Goal: Information Seeking & Learning: Learn about a topic

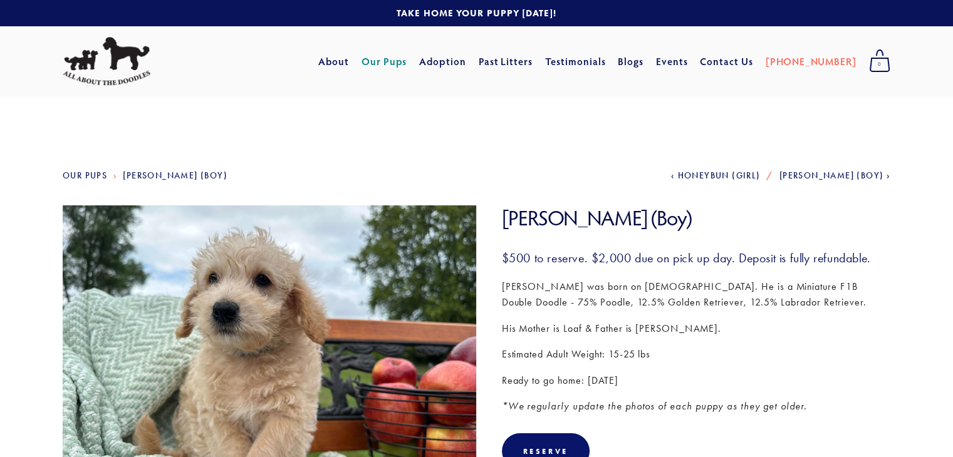
click at [407, 64] on link "Our Pups" at bounding box center [384, 61] width 46 height 23
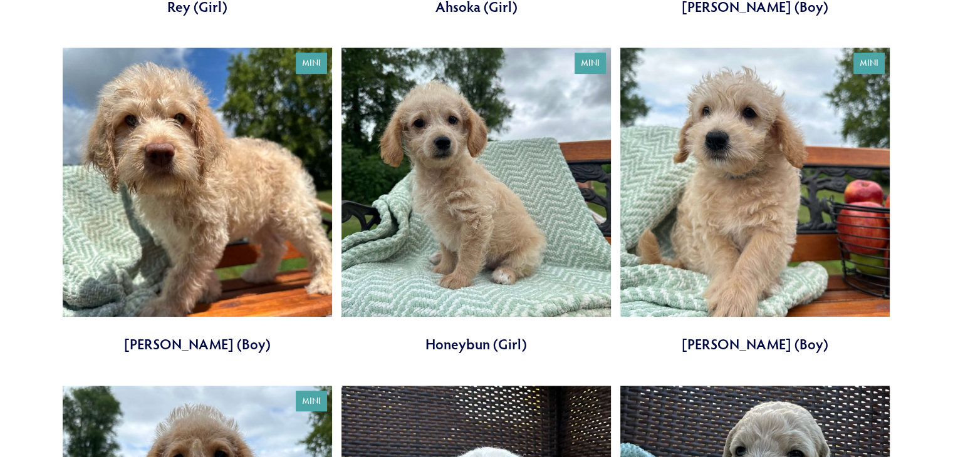
scroll to position [782, 0]
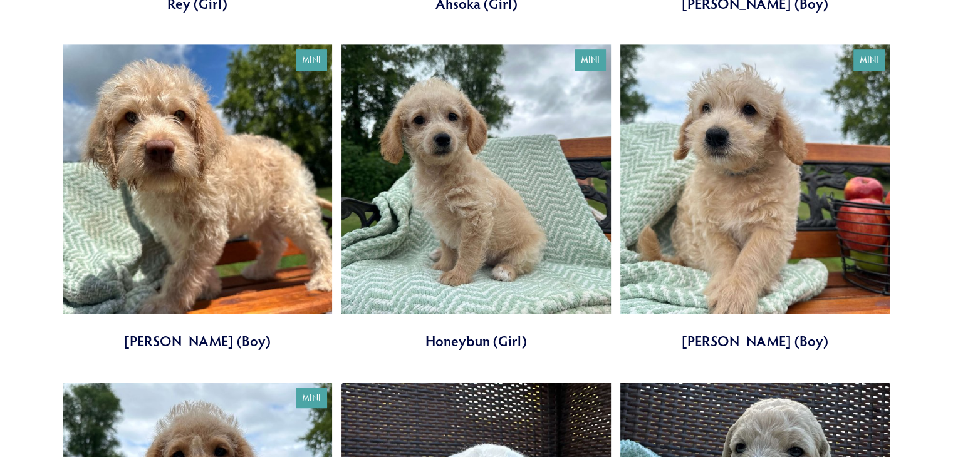
click at [440, 200] on link at bounding box center [475, 197] width 269 height 307
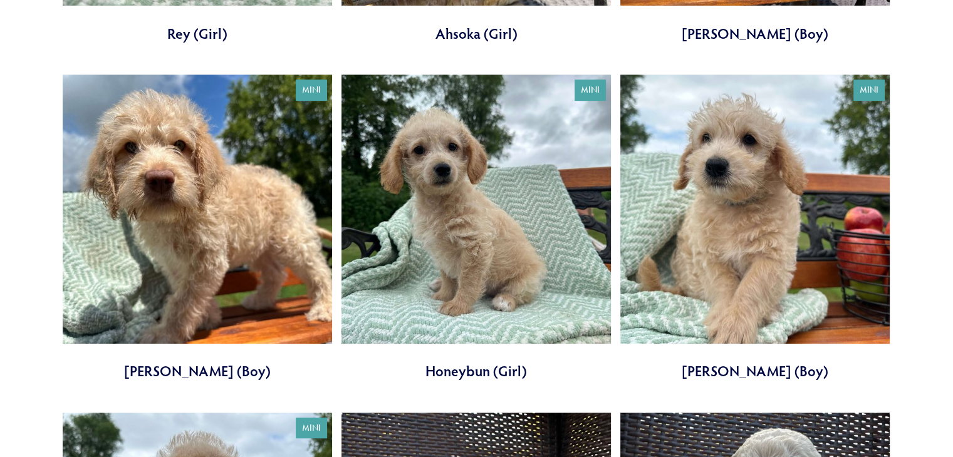
scroll to position [749, 0]
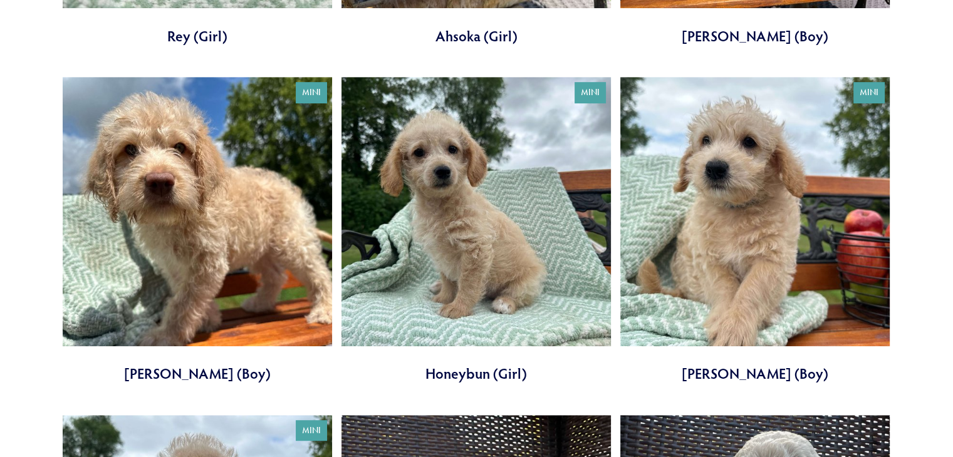
click at [715, 199] on link at bounding box center [754, 230] width 269 height 307
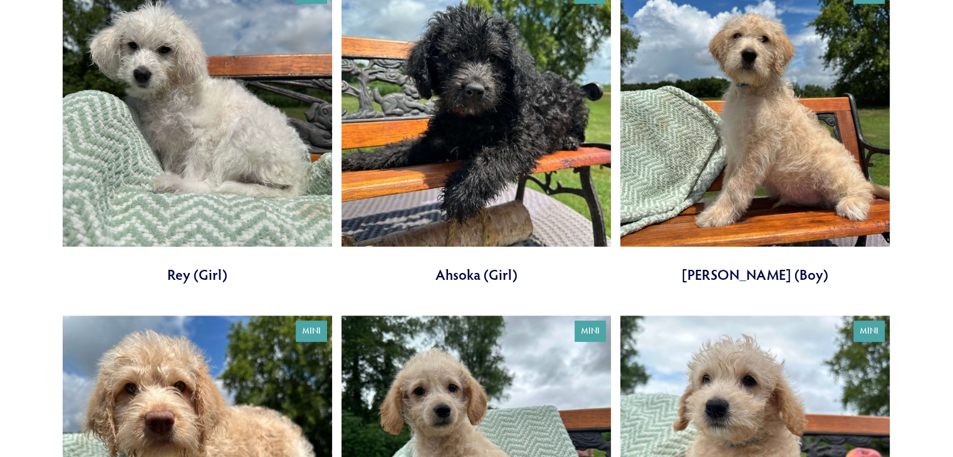
scroll to position [510, 0]
click at [733, 134] on link at bounding box center [754, 131] width 269 height 307
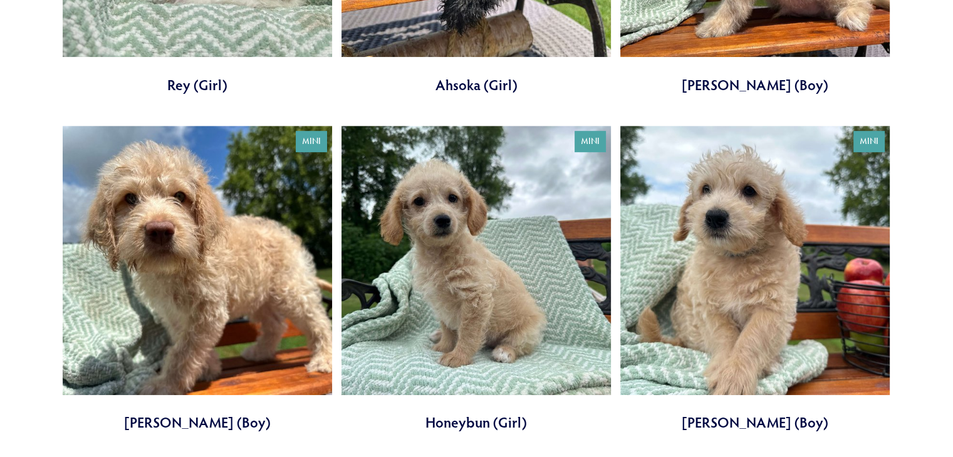
scroll to position [704, 0]
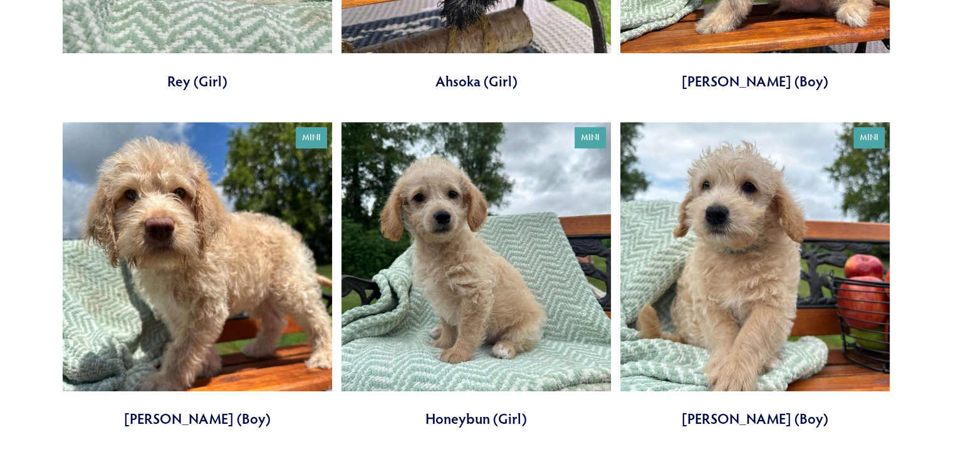
click at [749, 269] on link at bounding box center [754, 275] width 269 height 307
click at [779, 236] on link at bounding box center [754, 275] width 269 height 307
click at [268, 262] on link at bounding box center [197, 275] width 269 height 307
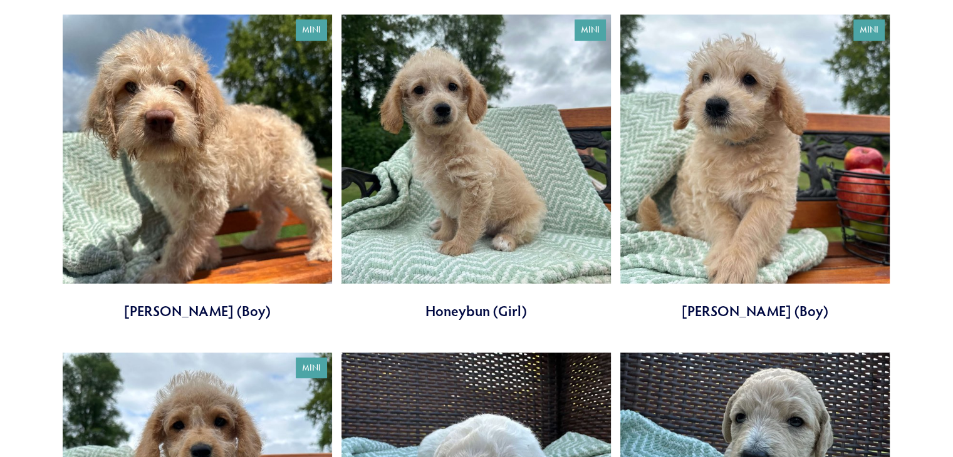
scroll to position [813, 0]
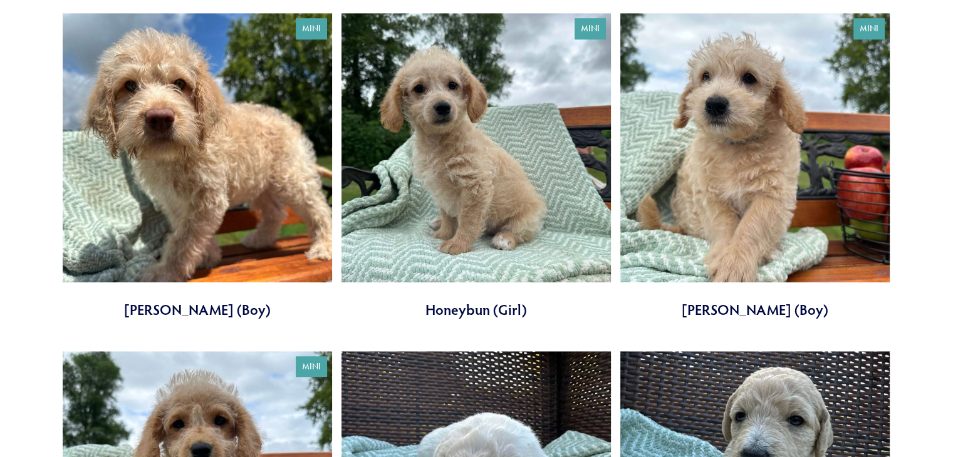
click at [499, 166] on link at bounding box center [475, 166] width 269 height 307
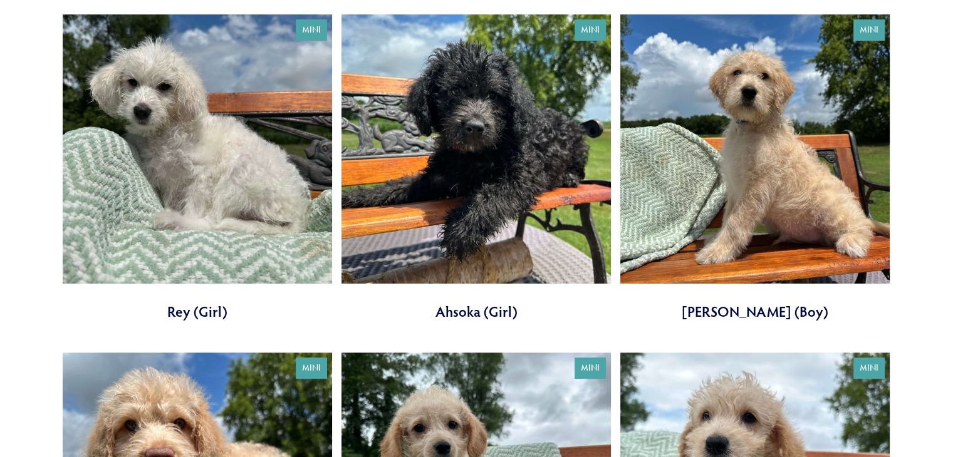
scroll to position [471, 0]
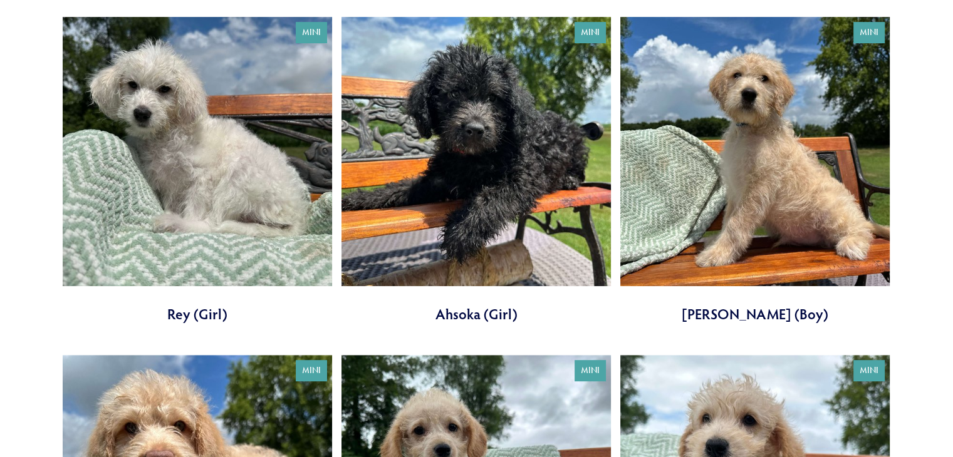
click at [505, 118] on link at bounding box center [475, 170] width 269 height 307
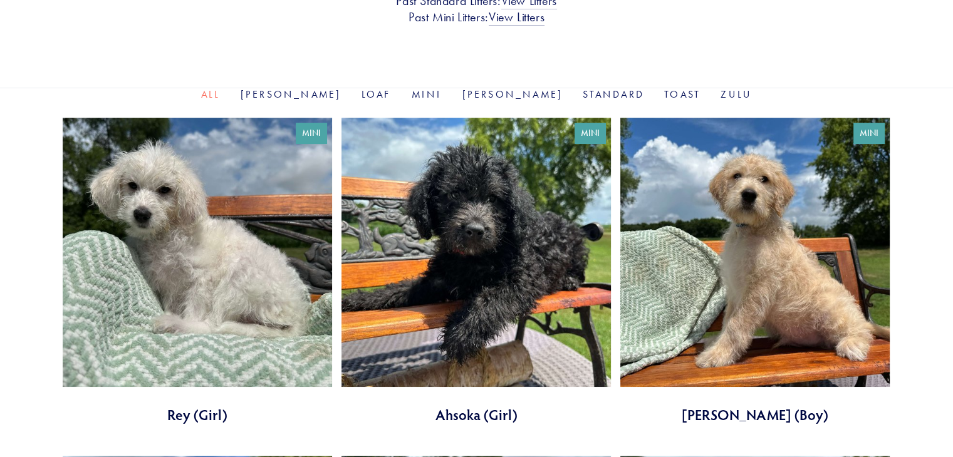
scroll to position [368, 0]
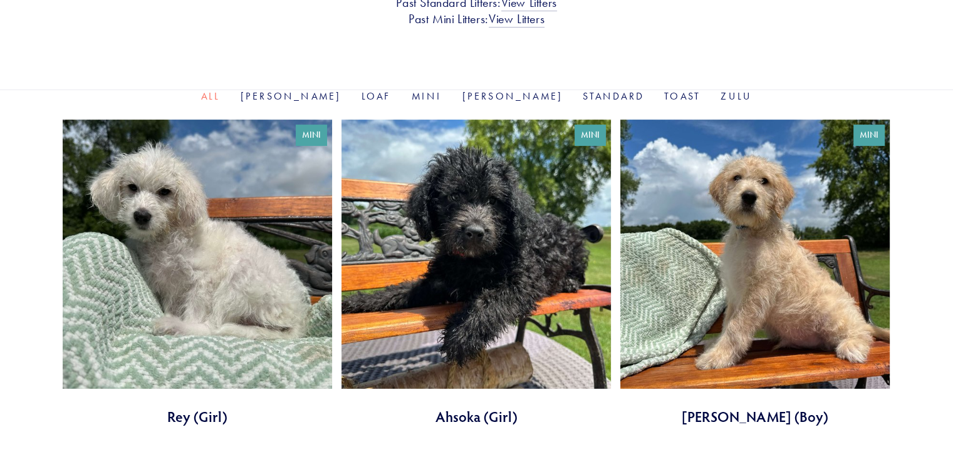
click at [218, 233] on link at bounding box center [197, 273] width 269 height 307
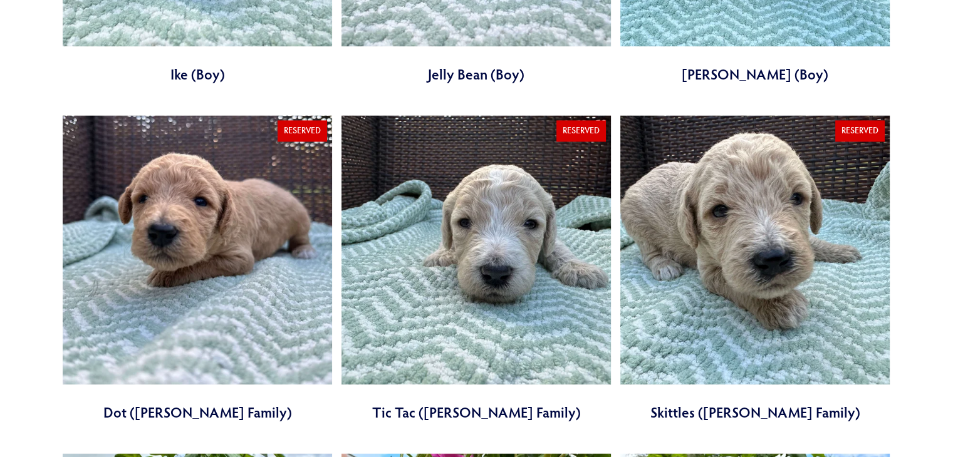
scroll to position [1724, 0]
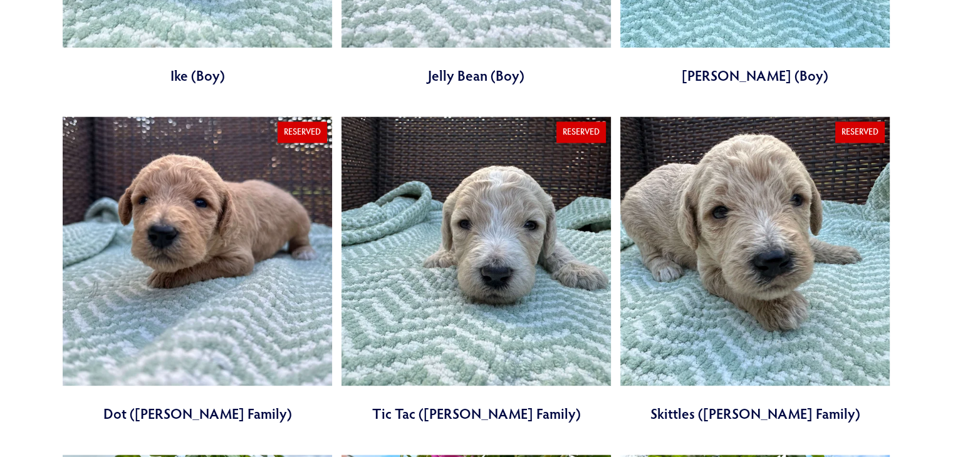
click at [158, 287] on link at bounding box center [197, 270] width 269 height 307
click at [506, 250] on link at bounding box center [475, 270] width 269 height 307
click at [693, 195] on link at bounding box center [754, 270] width 269 height 307
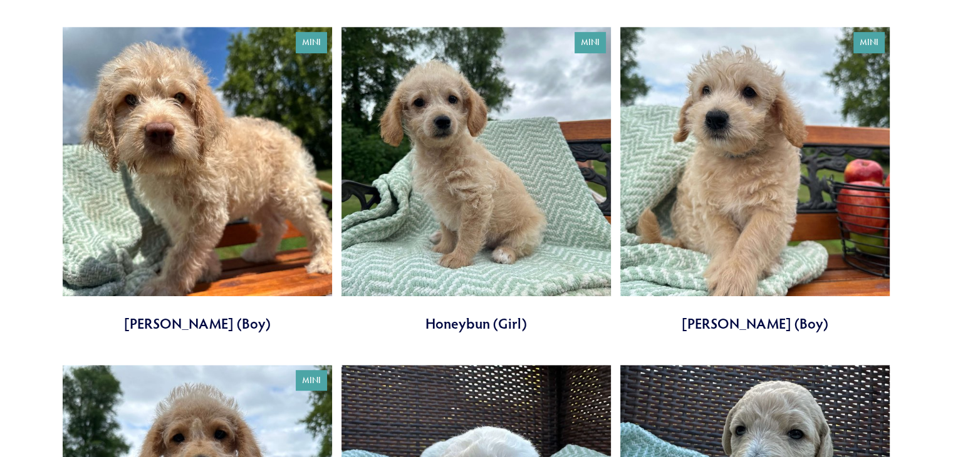
scroll to position [921, 0]
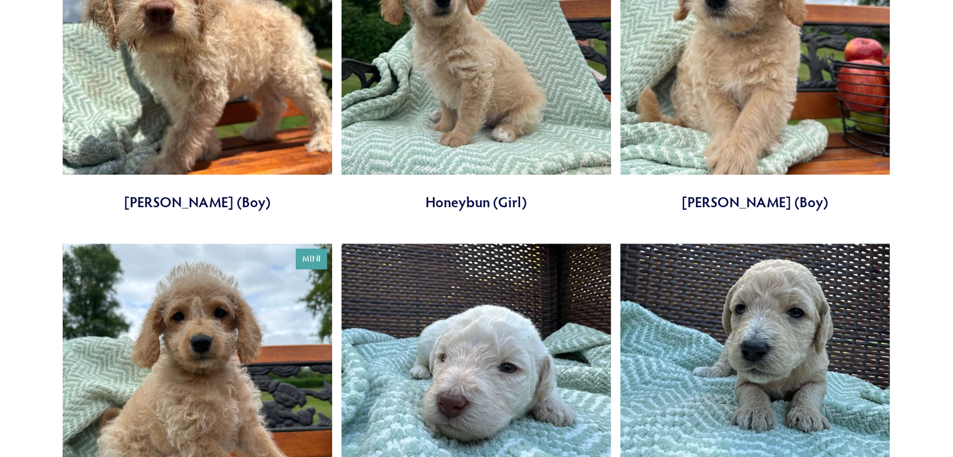
click at [455, 126] on link at bounding box center [475, 58] width 269 height 307
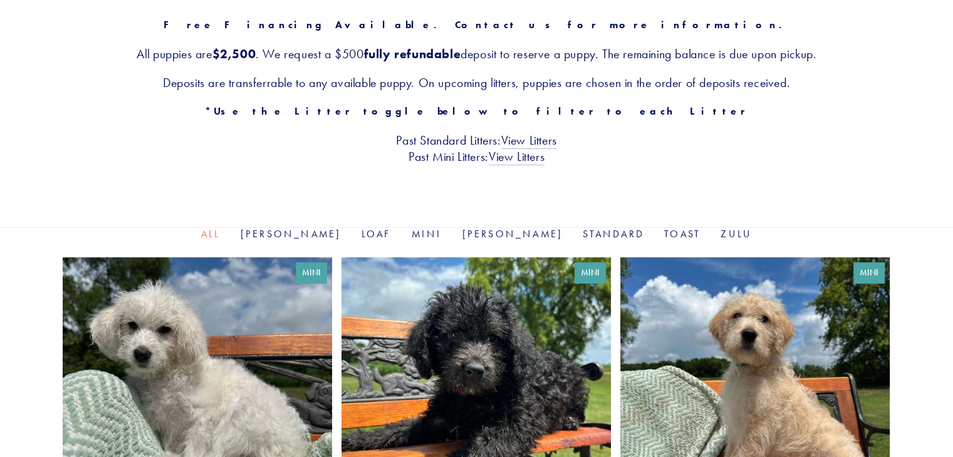
scroll to position [0, 0]
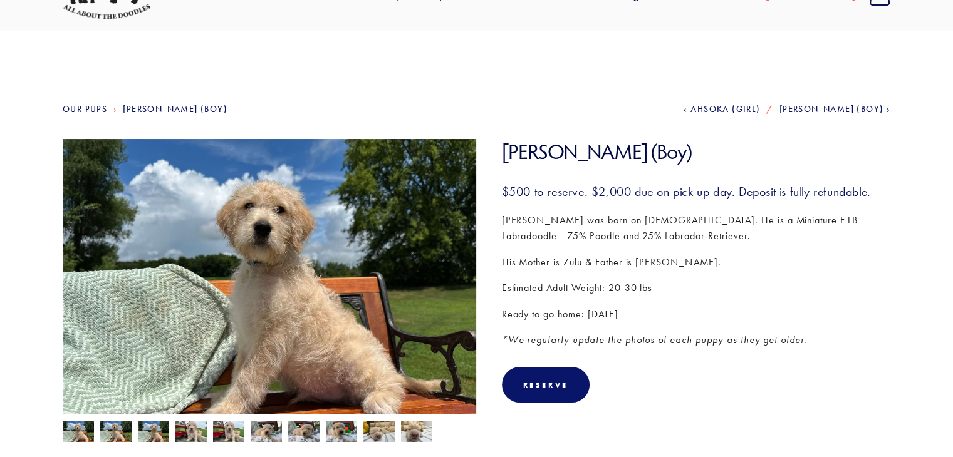
scroll to position [57, 0]
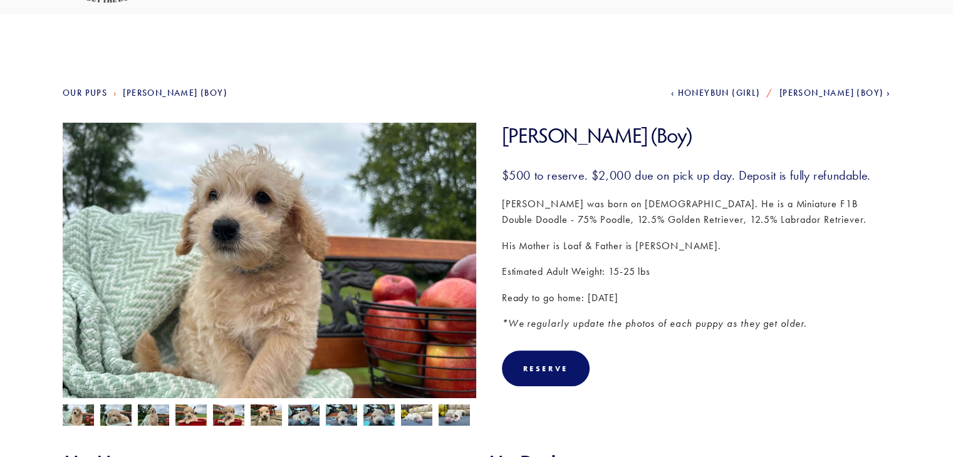
scroll to position [78, 0]
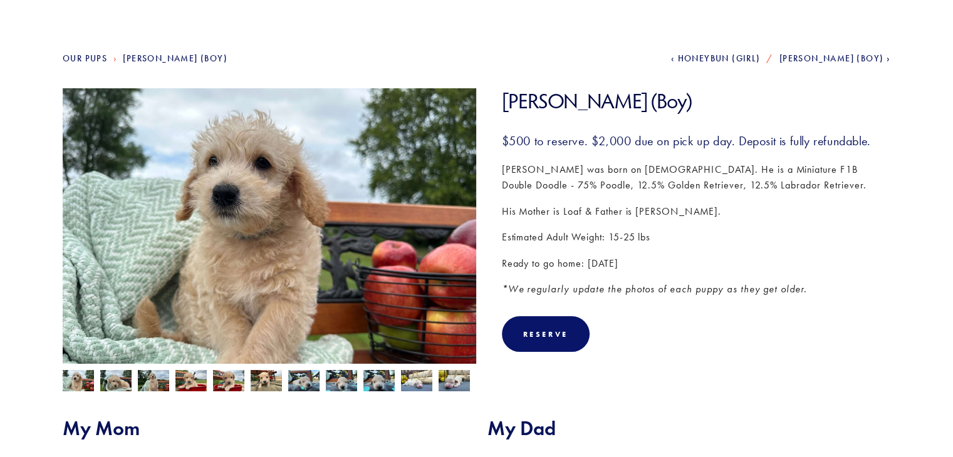
scroll to position [117, 0]
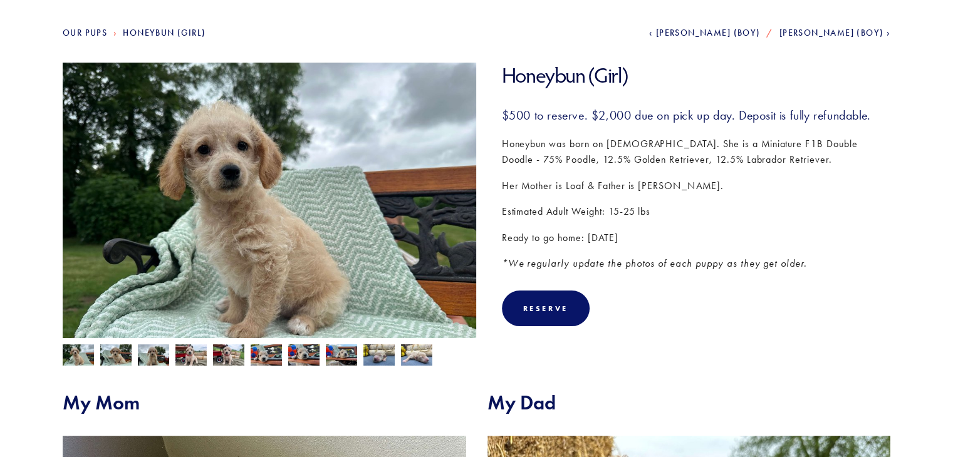
scroll to position [143, 0]
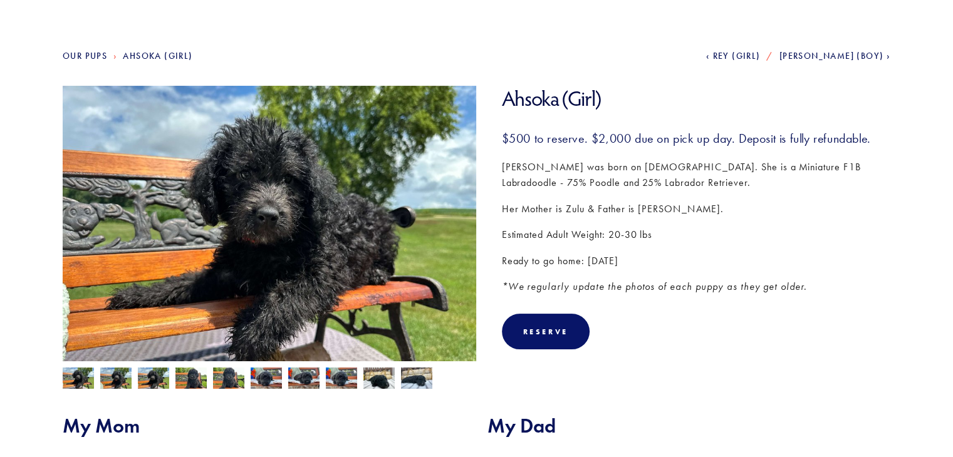
scroll to position [119, 0]
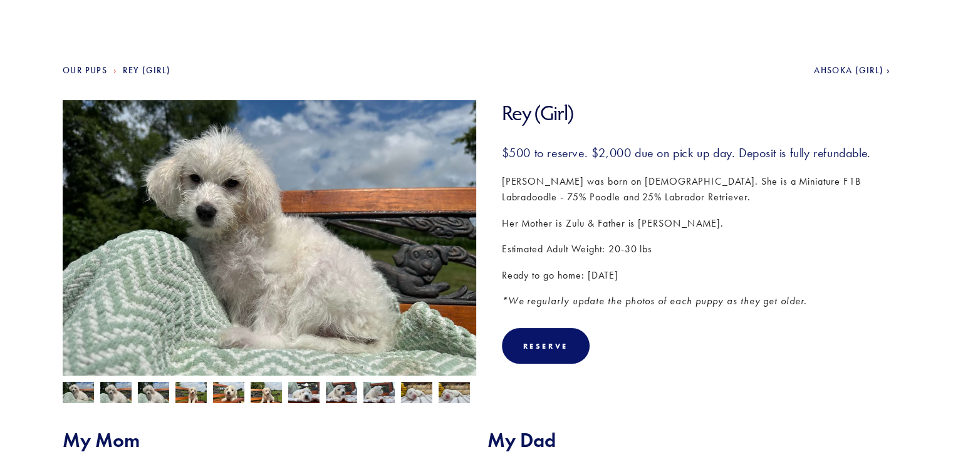
scroll to position [90, 0]
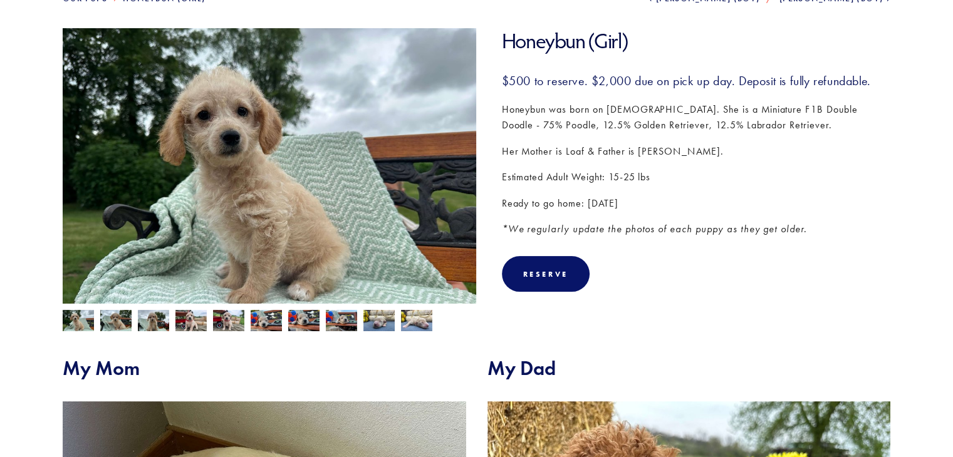
scroll to position [177, 0]
